Goal: Complete application form

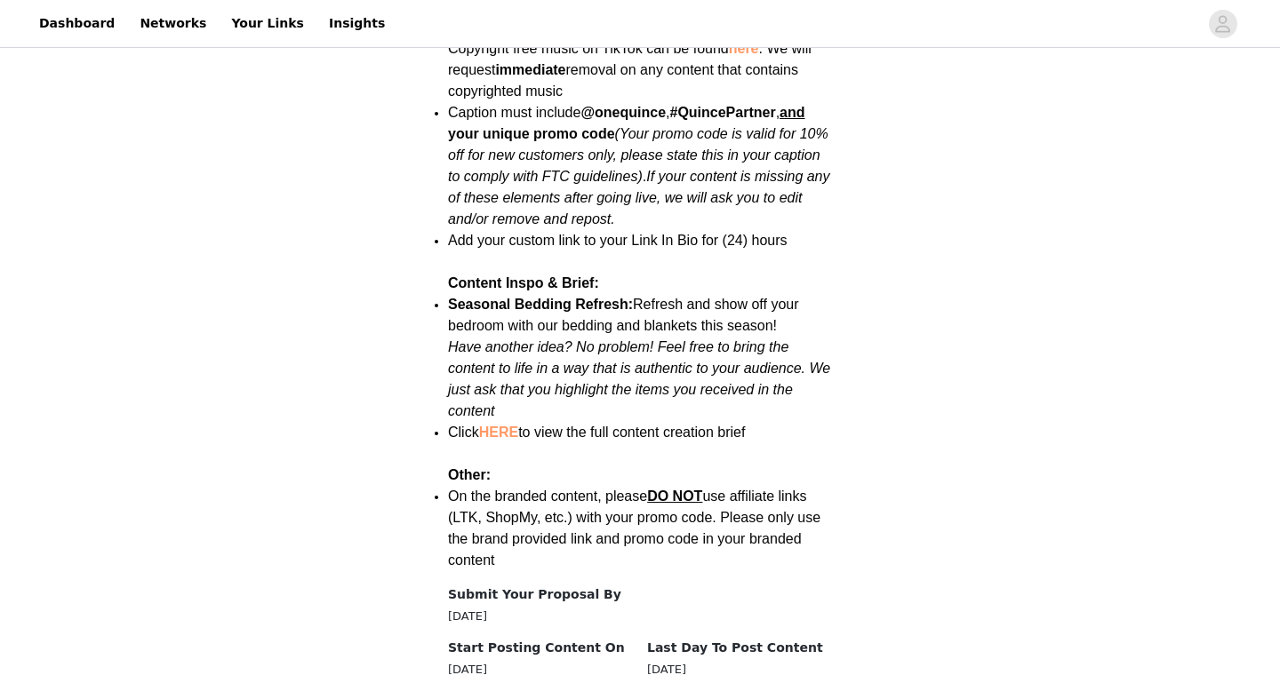
scroll to position [2277, 0]
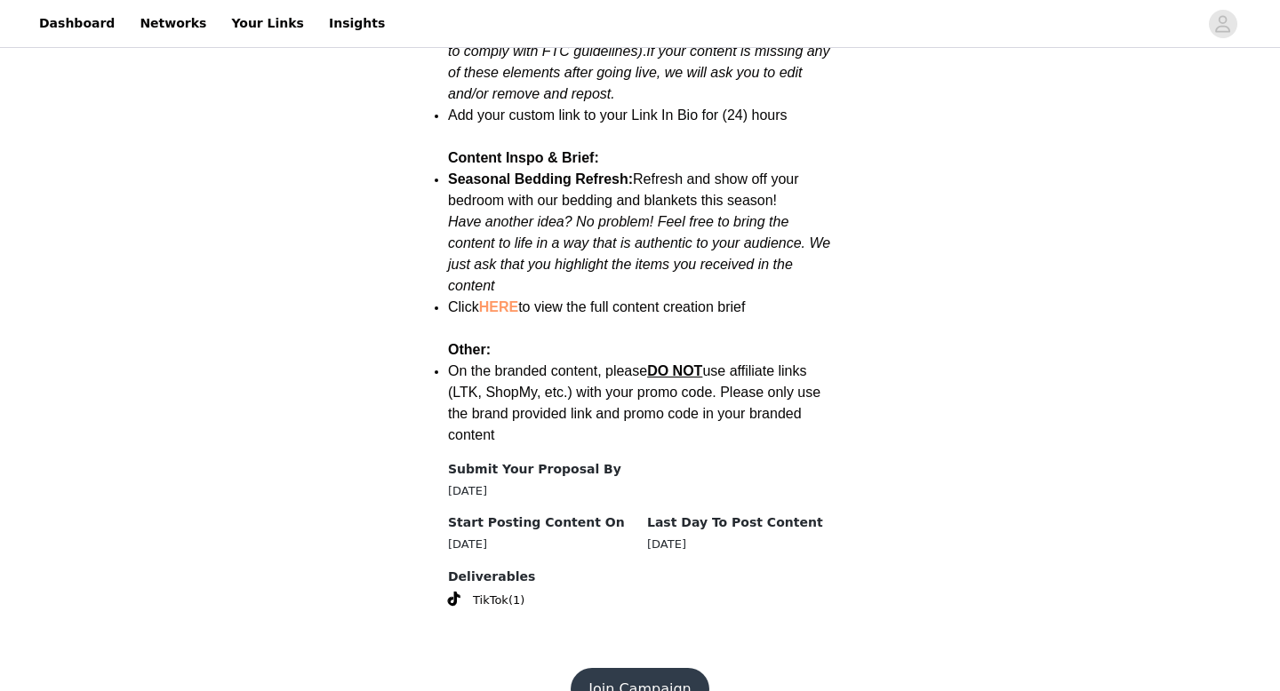
click at [676, 668] on button "Join Campaign" at bounding box center [640, 689] width 138 height 43
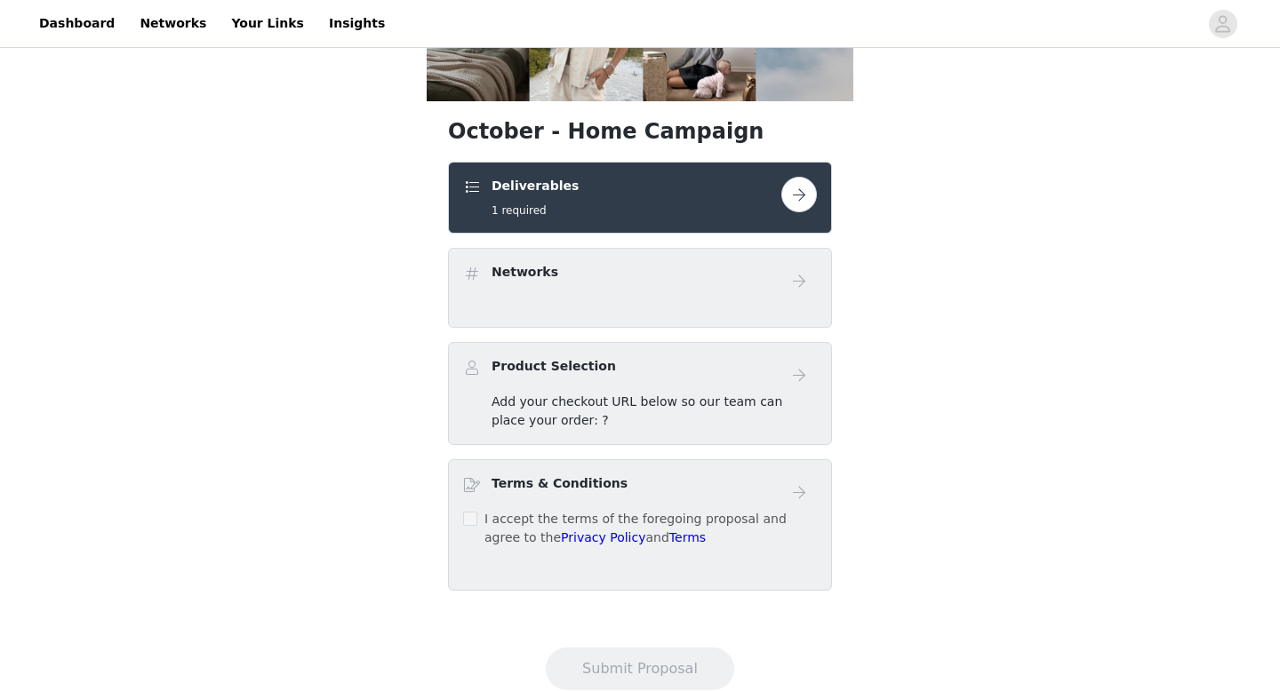
scroll to position [272, 0]
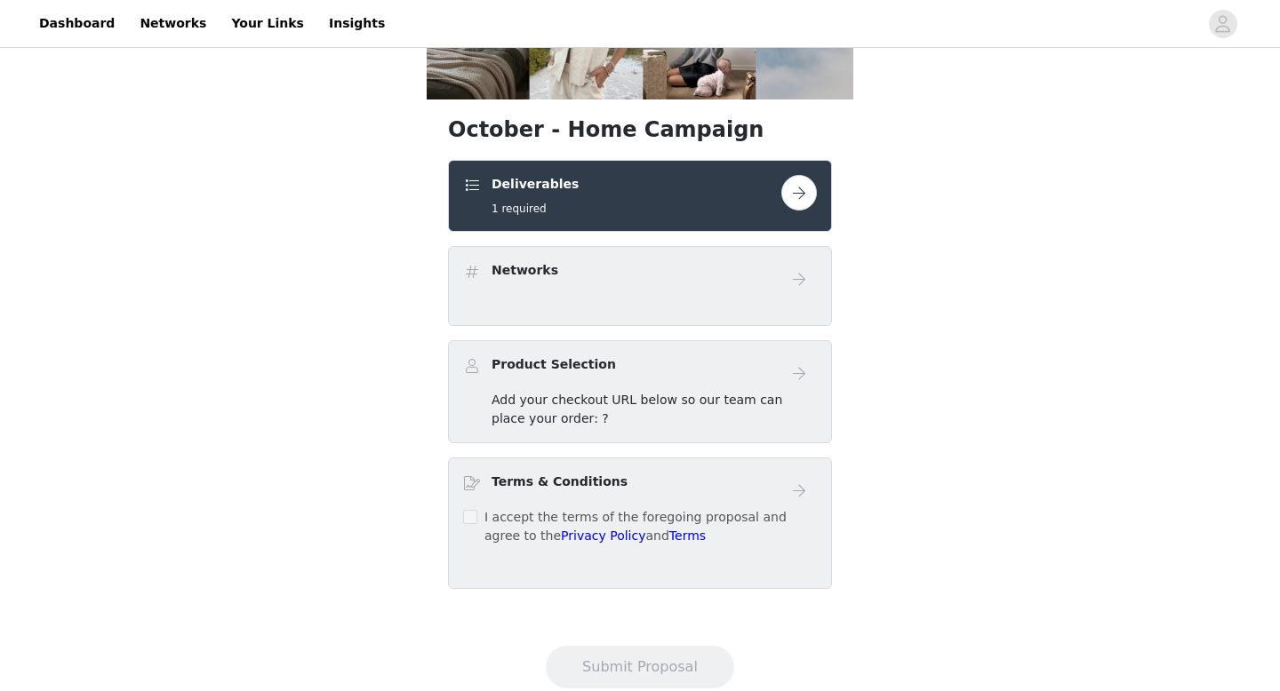
click at [803, 187] on button "button" at bounding box center [799, 193] width 36 height 36
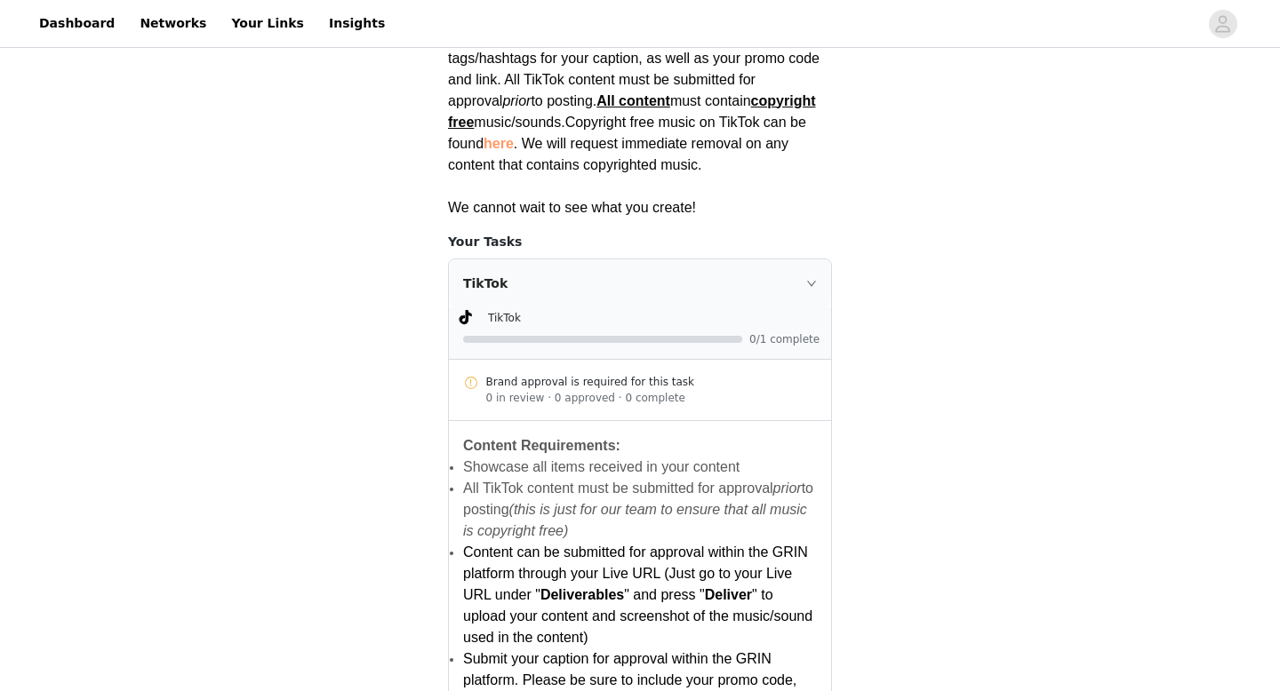
scroll to position [389, 0]
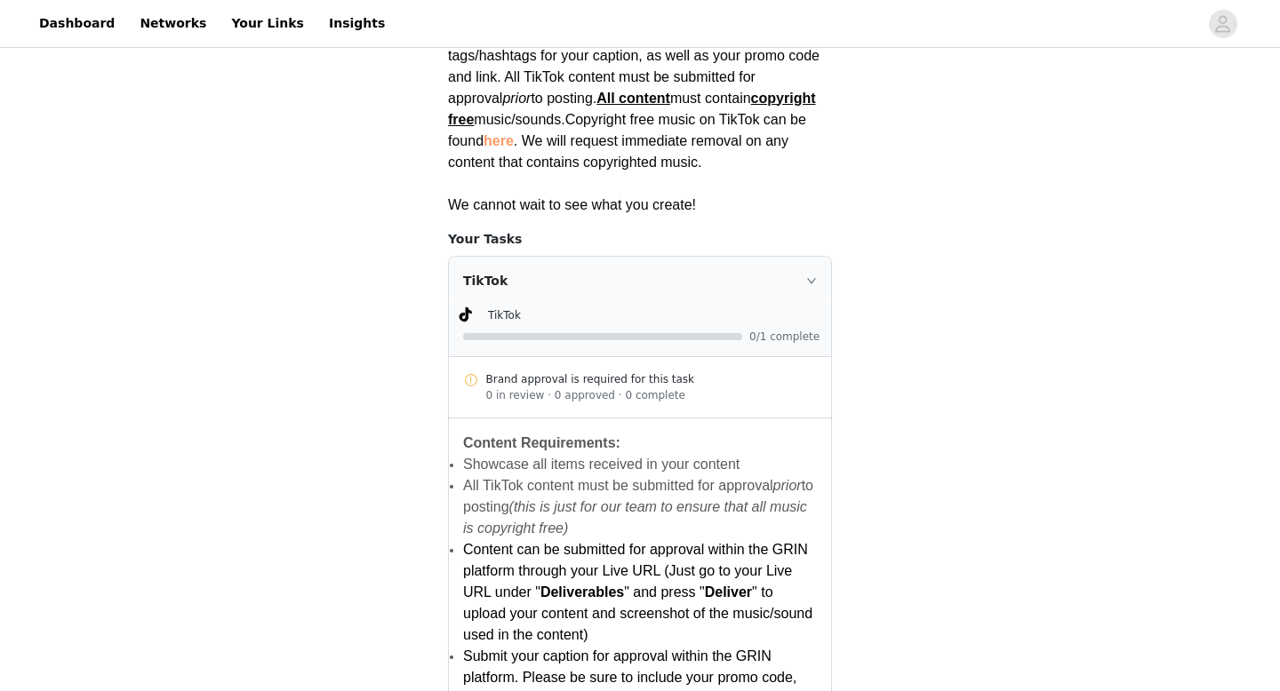
click at [678, 275] on div "TikTok" at bounding box center [640, 281] width 382 height 48
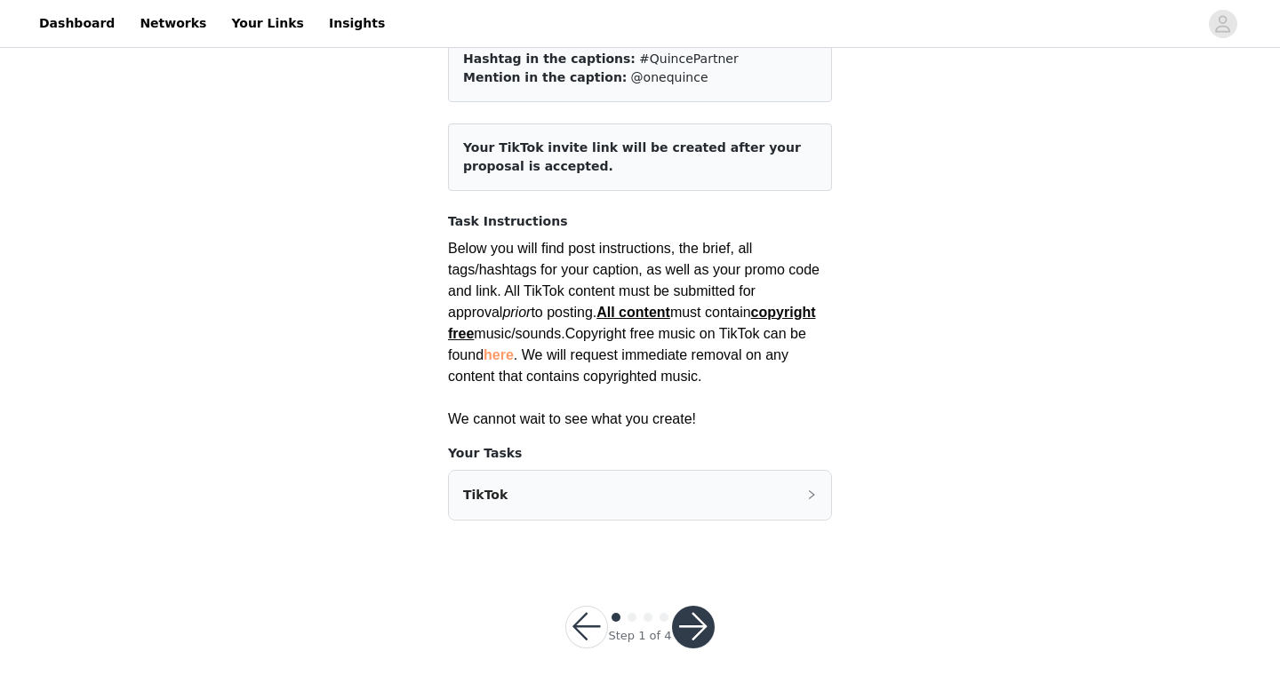
scroll to position [155, 0]
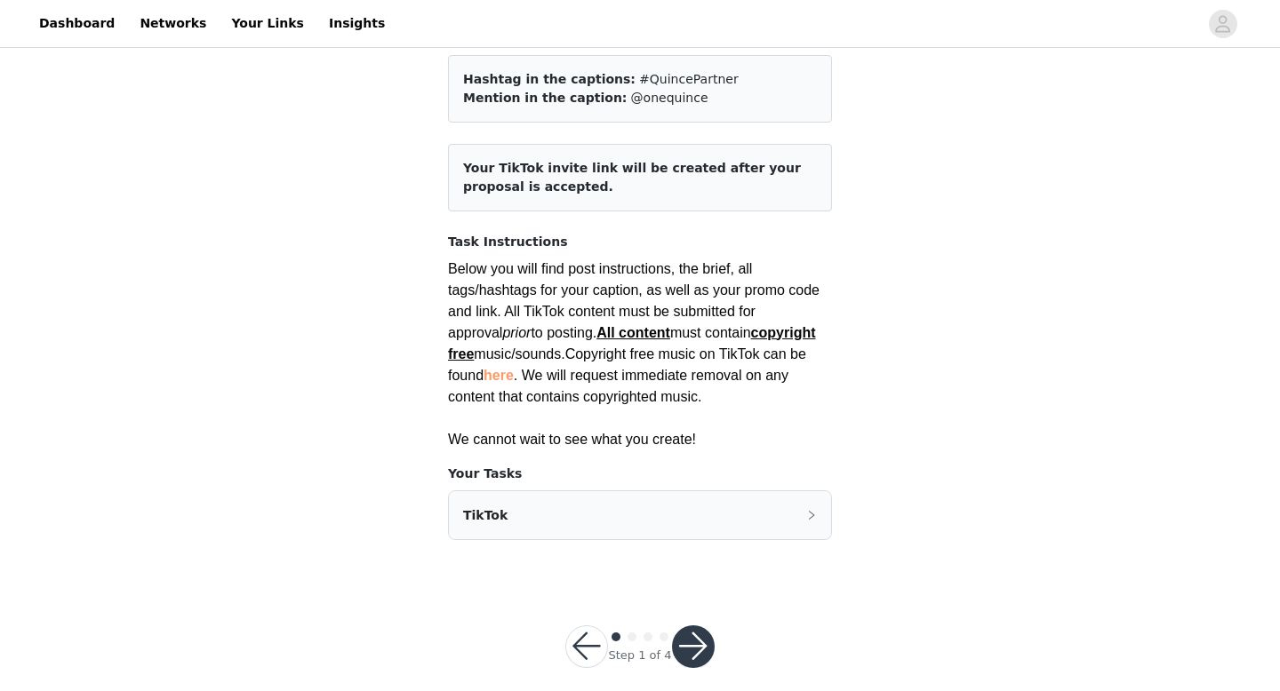
click at [690, 626] on button "button" at bounding box center [693, 647] width 43 height 43
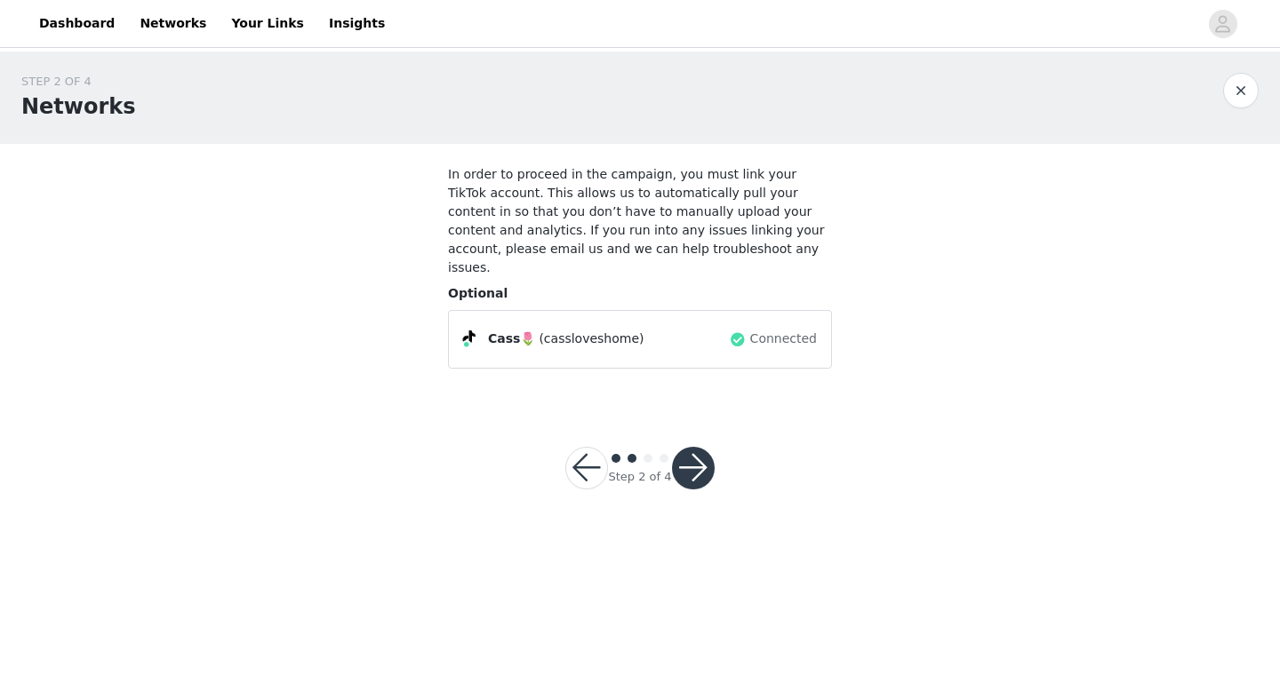
click at [695, 447] on button "button" at bounding box center [693, 468] width 43 height 43
